Goal: Information Seeking & Learning: Stay updated

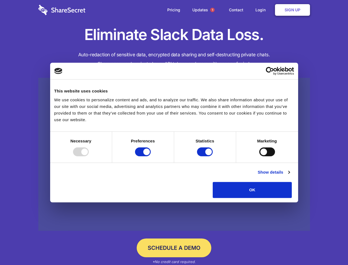
click at [89, 156] on div at bounding box center [81, 151] width 16 height 9
click at [151, 156] on input "Preferences" at bounding box center [143, 151] width 16 height 9
checkbox input "false"
click at [206, 156] on input "Statistics" at bounding box center [205, 151] width 16 height 9
checkbox input "false"
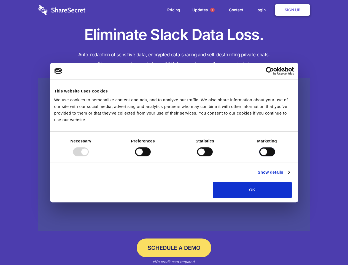
click at [259, 156] on input "Marketing" at bounding box center [267, 151] width 16 height 9
checkbox input "true"
click at [290, 175] on link "Show details" at bounding box center [274, 172] width 32 height 7
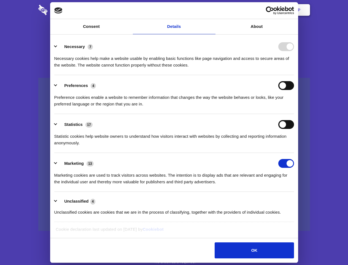
click at [294, 75] on li "Necessary 7 Necessary cookies help make a website usable by enabling basic func…" at bounding box center [174, 55] width 240 height 39
click at [212, 10] on span "1" at bounding box center [212, 10] width 4 height 4
